Goal: Transaction & Acquisition: Purchase product/service

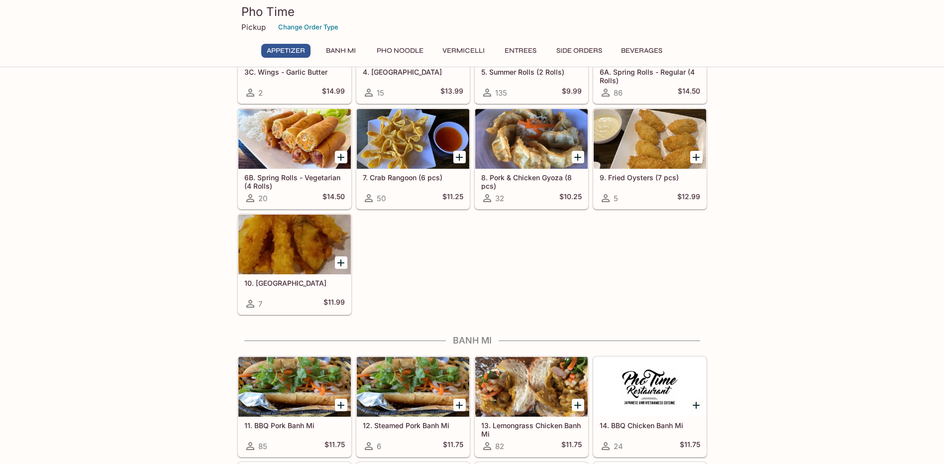
scroll to position [398, 0]
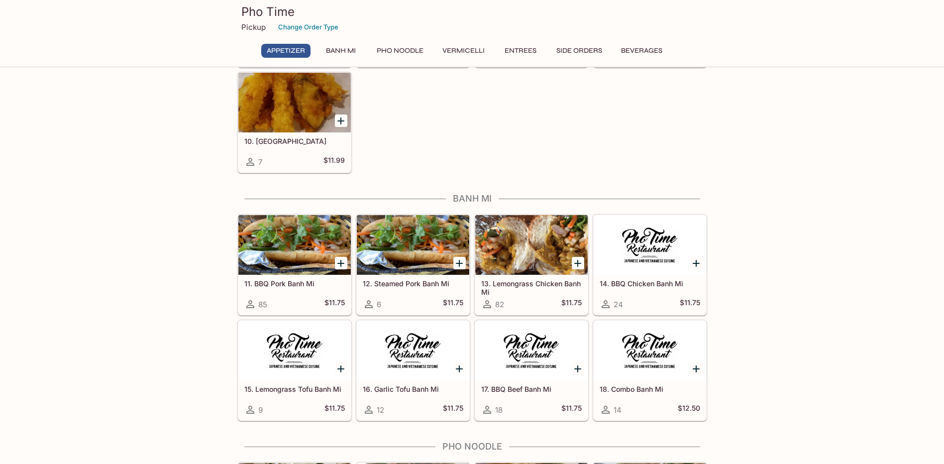
drag, startPoint x: 447, startPoint y: 141, endPoint x: 558, endPoint y: 166, distance: 114.3
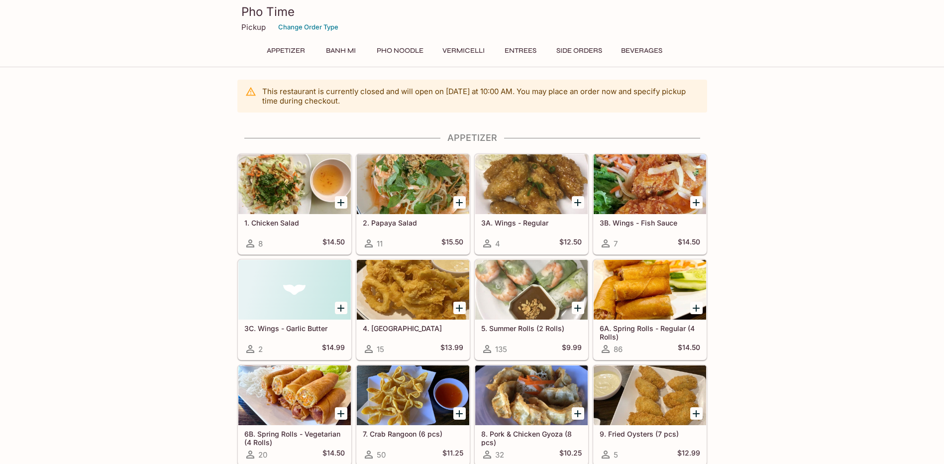
scroll to position [99, 0]
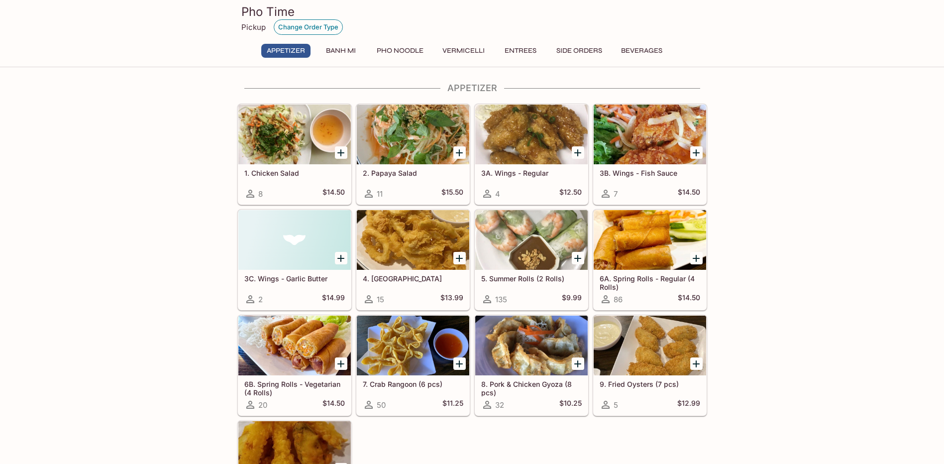
scroll to position [199, 0]
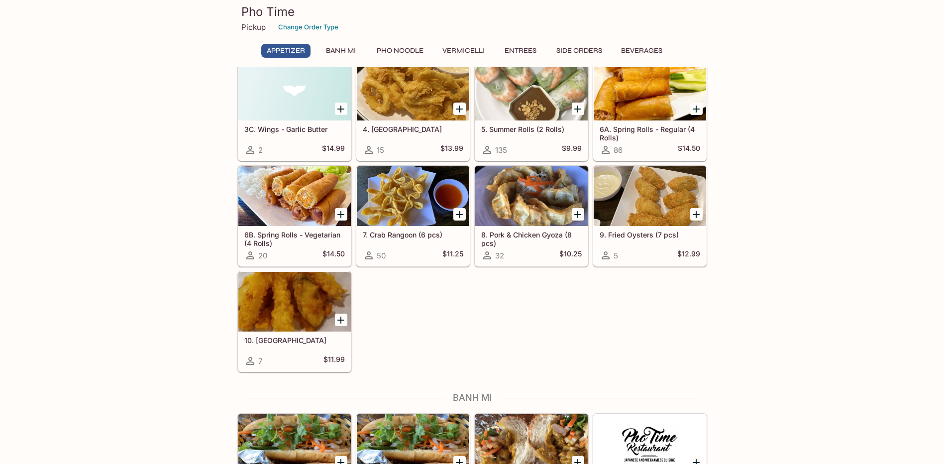
drag, startPoint x: 314, startPoint y: 24, endPoint x: 466, endPoint y: 210, distance: 239.8
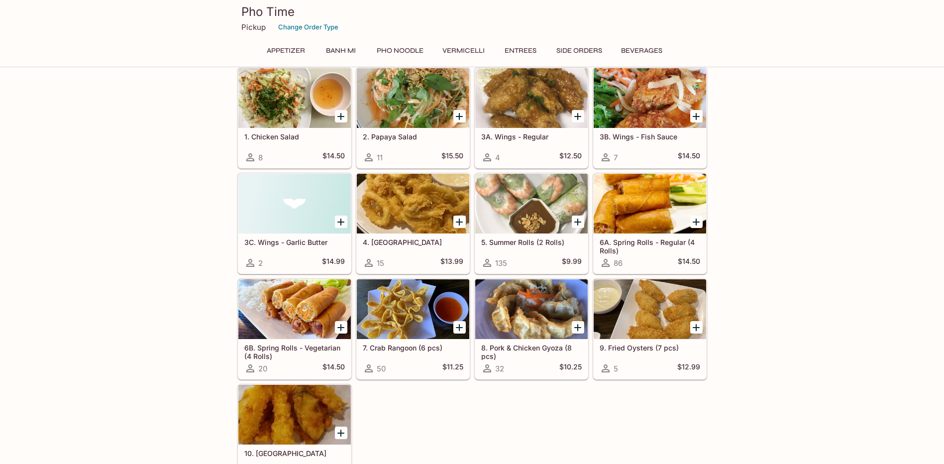
scroll to position [0, 0]
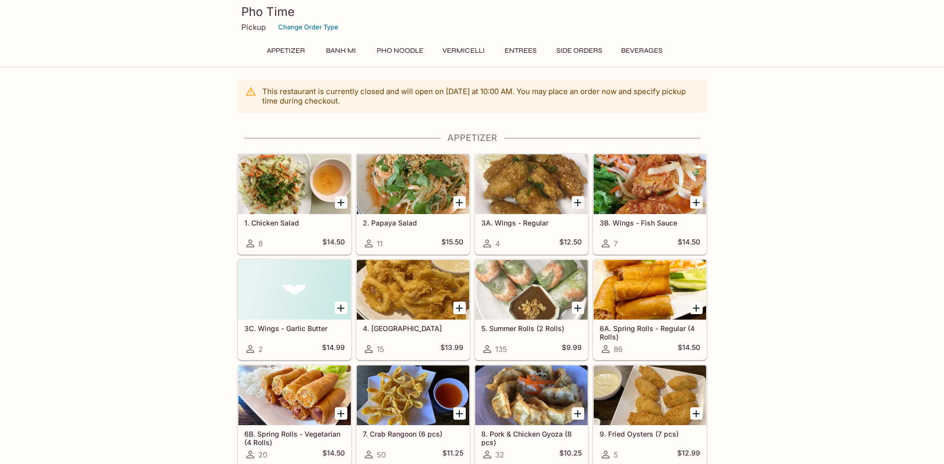
drag, startPoint x: 834, startPoint y: 124, endPoint x: 861, endPoint y: 184, distance: 65.7
drag, startPoint x: 862, startPoint y: 185, endPoint x: 836, endPoint y: 155, distance: 38.8
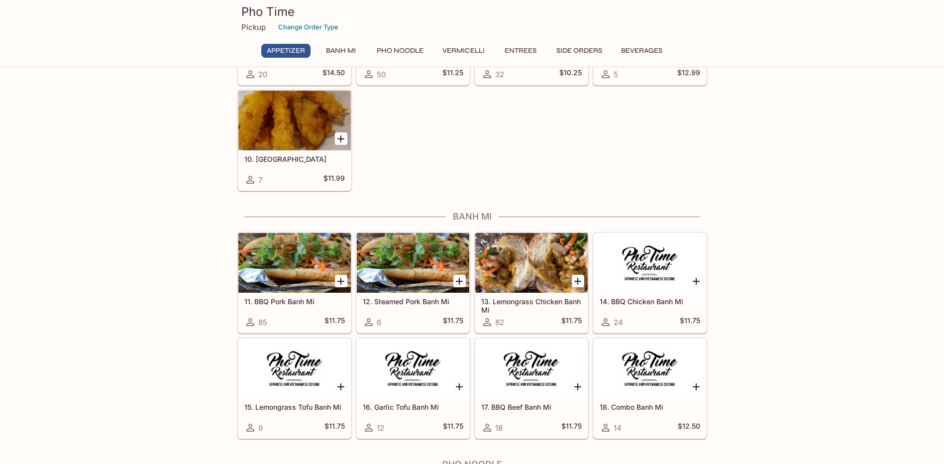
scroll to position [398, 0]
